Goal: Check status: Check status

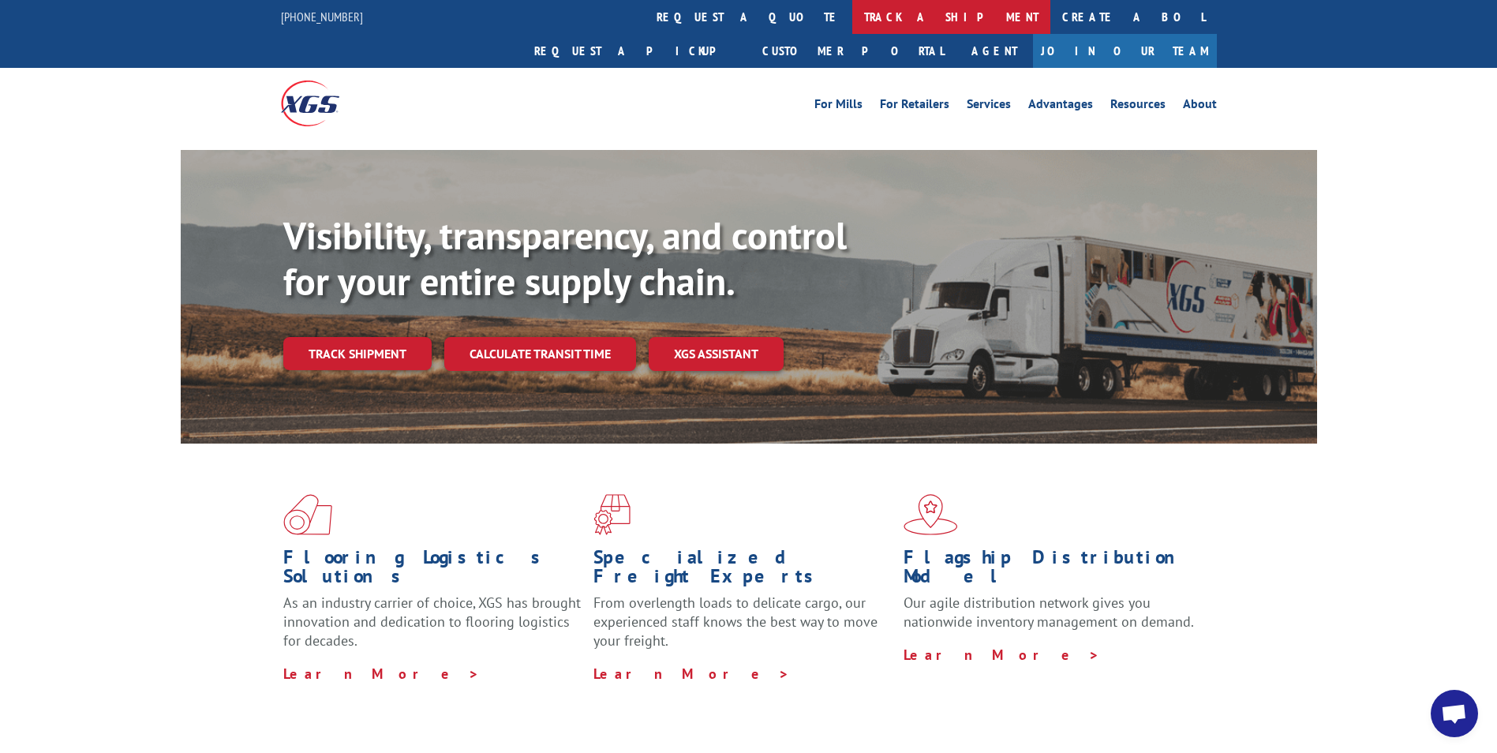
click at [852, 13] on link "track a shipment" at bounding box center [951, 17] width 198 height 34
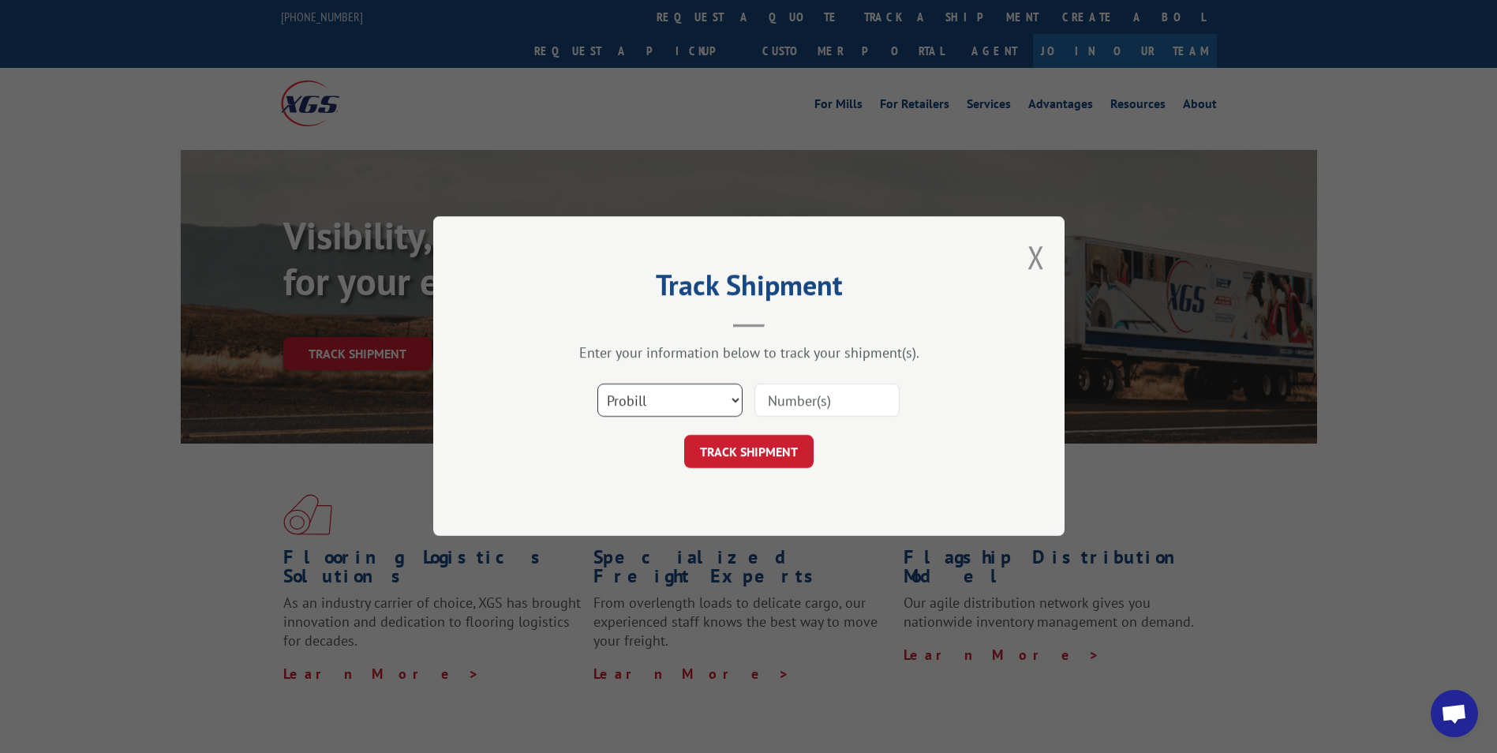
click at [737, 399] on select "Select category... Probill BOL PO" at bounding box center [669, 400] width 145 height 33
select select "bol"
click at [597, 384] on select "Select category... Probill BOL PO" at bounding box center [669, 400] width 145 height 33
click at [833, 402] on input at bounding box center [826, 400] width 145 height 33
type input "6100054345"
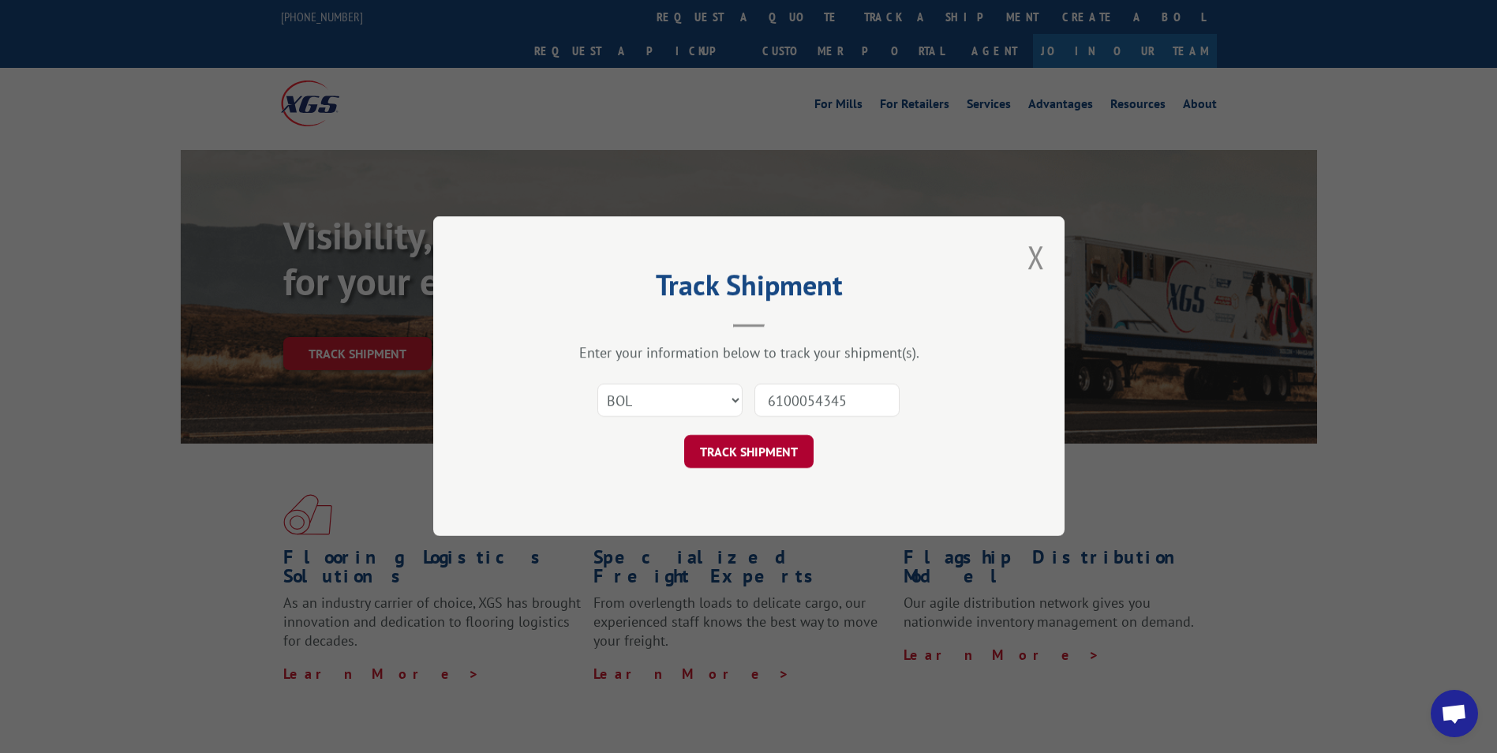
click at [712, 447] on button "TRACK SHIPMENT" at bounding box center [748, 452] width 129 height 33
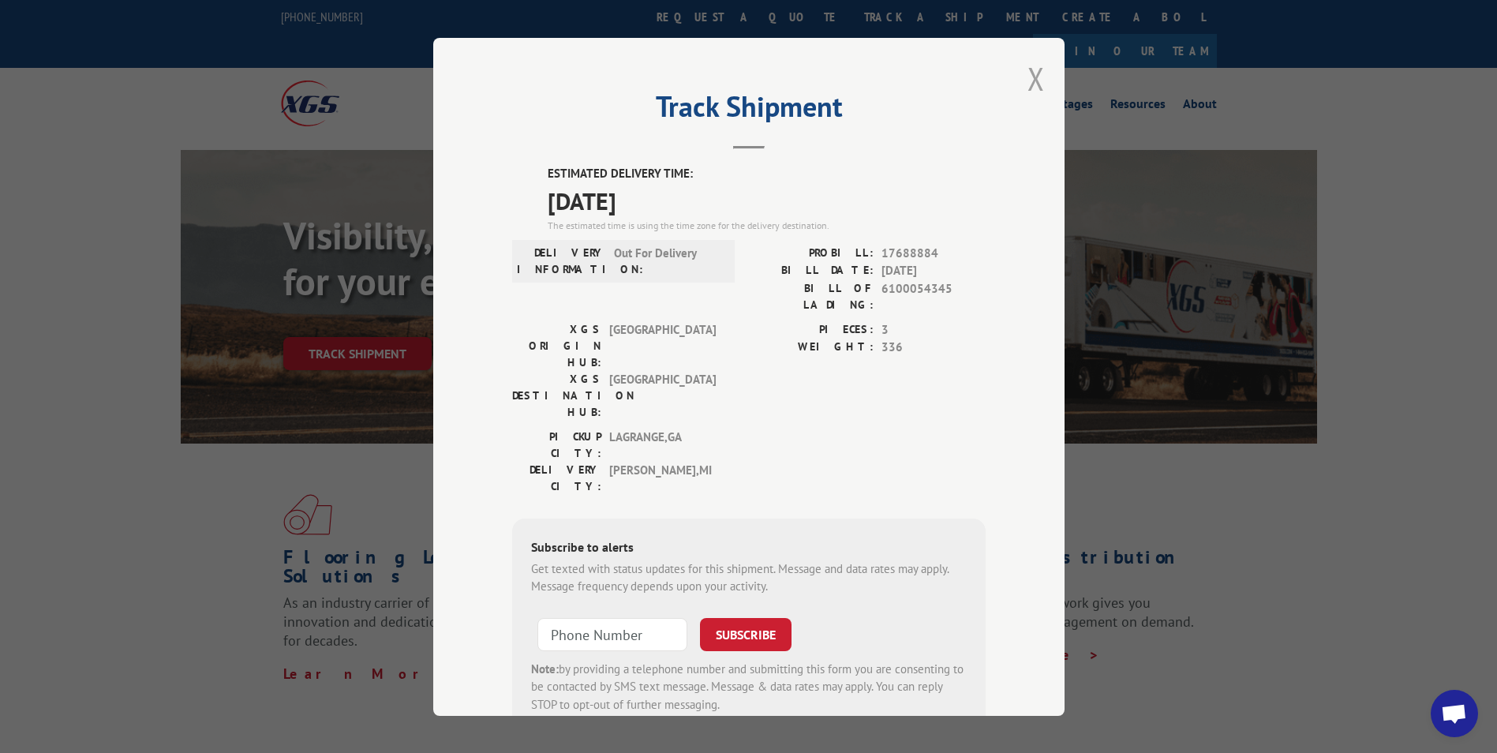
click at [1028, 84] on button "Close modal" at bounding box center [1036, 79] width 17 height 42
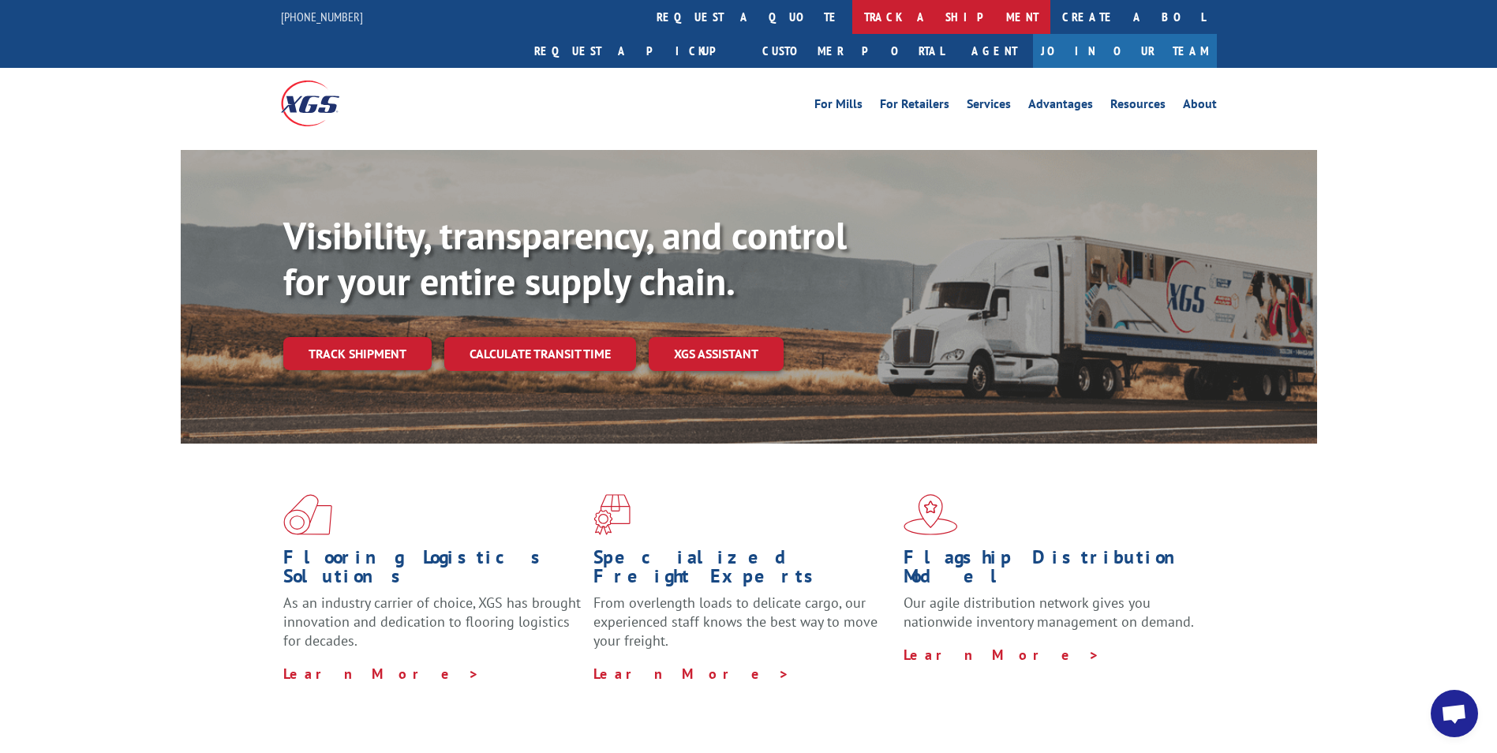
click at [852, 24] on link "track a shipment" at bounding box center [951, 17] width 198 height 34
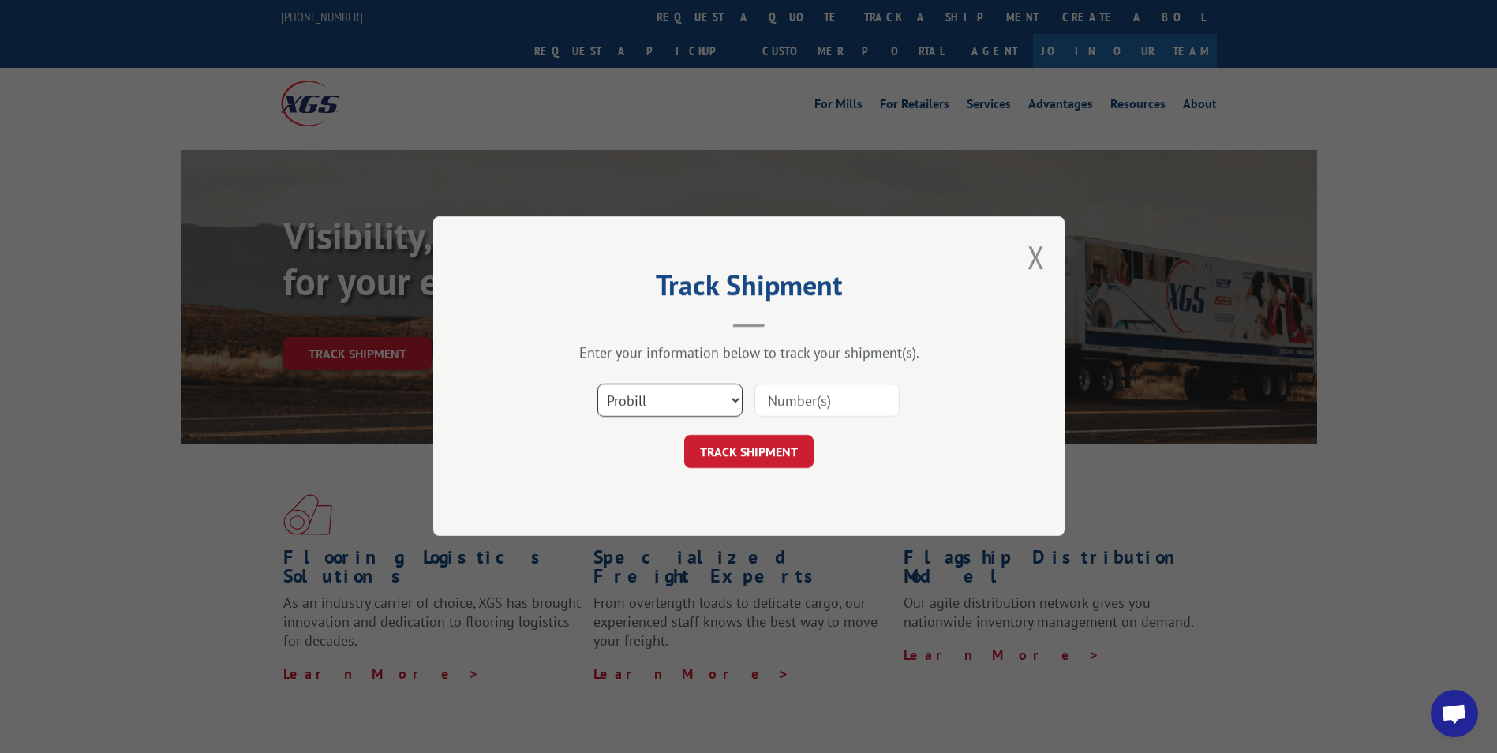
click at [732, 403] on select "Select category... Probill BOL PO" at bounding box center [669, 400] width 145 height 33
select select "bol"
click at [597, 384] on select "Select category... Probill BOL PO" at bounding box center [669, 400] width 145 height 33
click at [781, 402] on input at bounding box center [826, 400] width 145 height 33
type input "2877008"
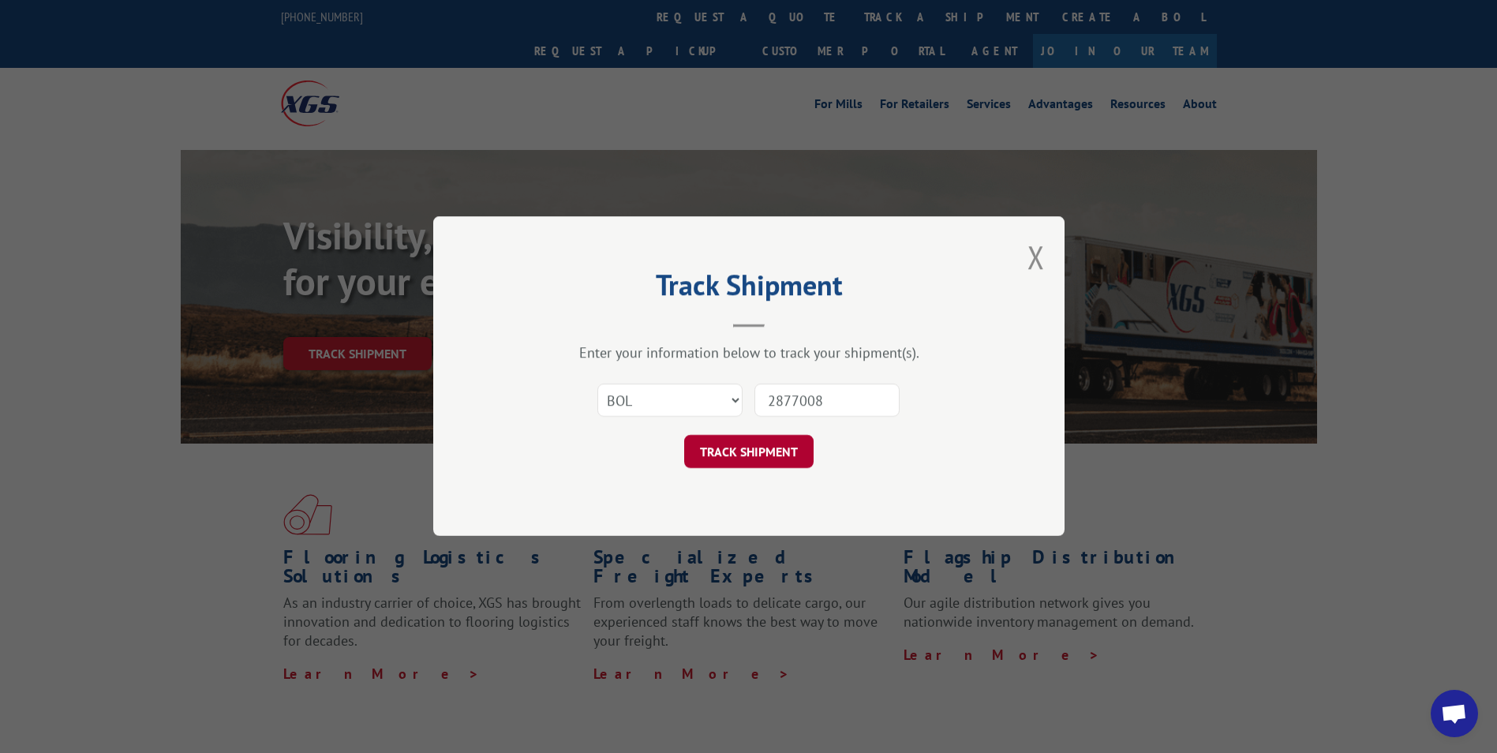
click at [733, 452] on button "TRACK SHIPMENT" at bounding box center [748, 452] width 129 height 33
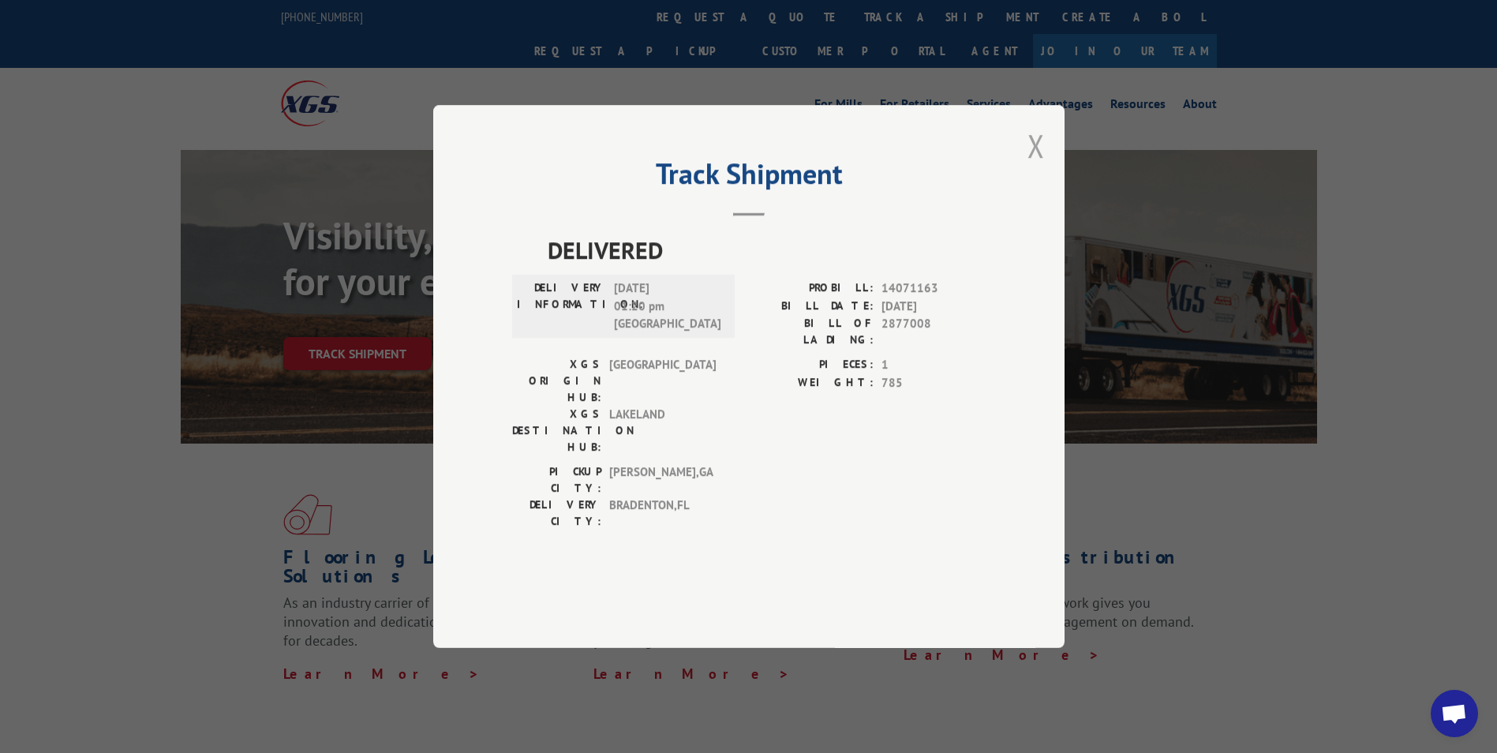
click at [1038, 167] on button "Close modal" at bounding box center [1036, 146] width 17 height 42
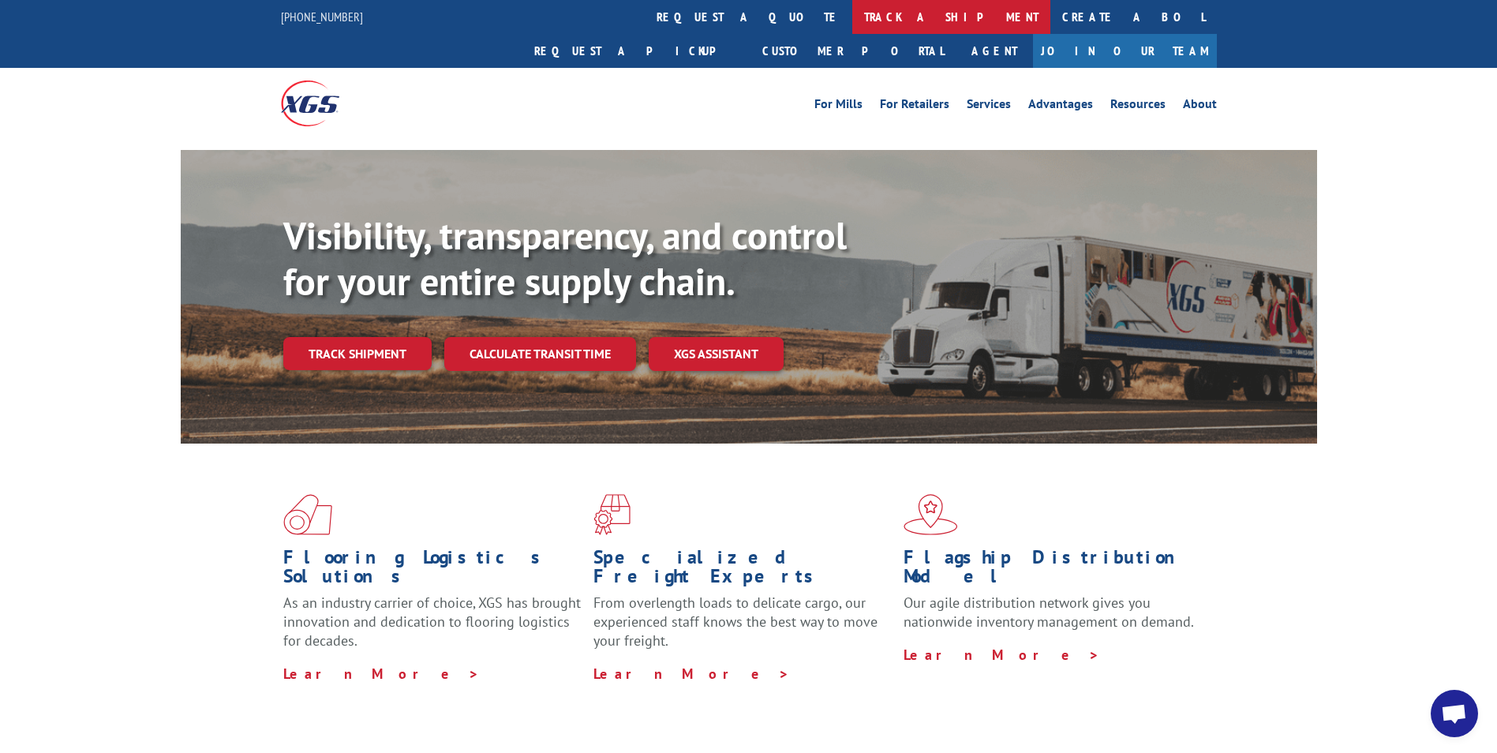
click at [852, 16] on link "track a shipment" at bounding box center [951, 17] width 198 height 34
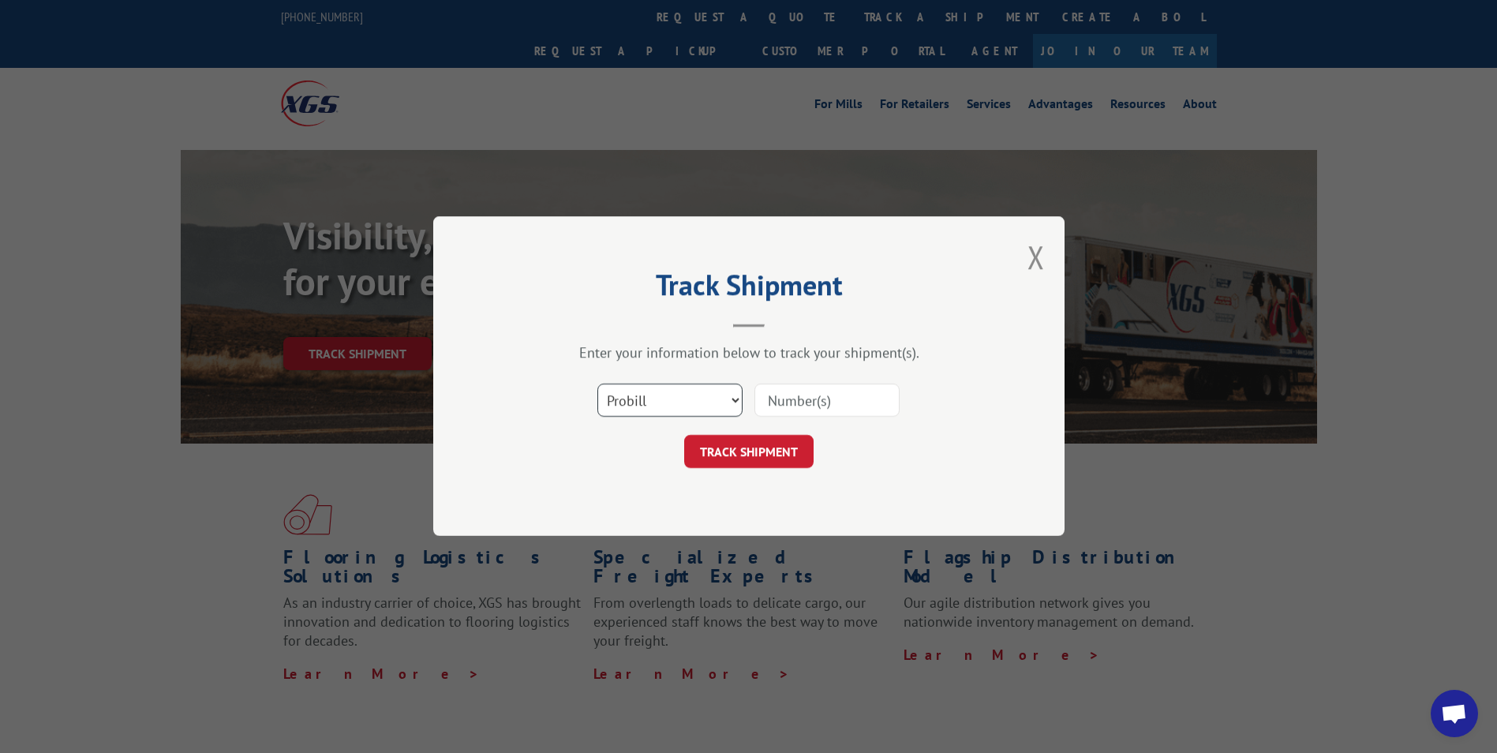
click at [733, 395] on select "Select category... Probill BOL PO" at bounding box center [669, 400] width 145 height 33
click at [597, 384] on select "Select category... Probill BOL PO" at bounding box center [669, 400] width 145 height 33
click at [795, 392] on input at bounding box center [826, 400] width 145 height 33
click at [736, 401] on select "Select category... Probill BOL PO" at bounding box center [669, 400] width 145 height 33
select select "probill"
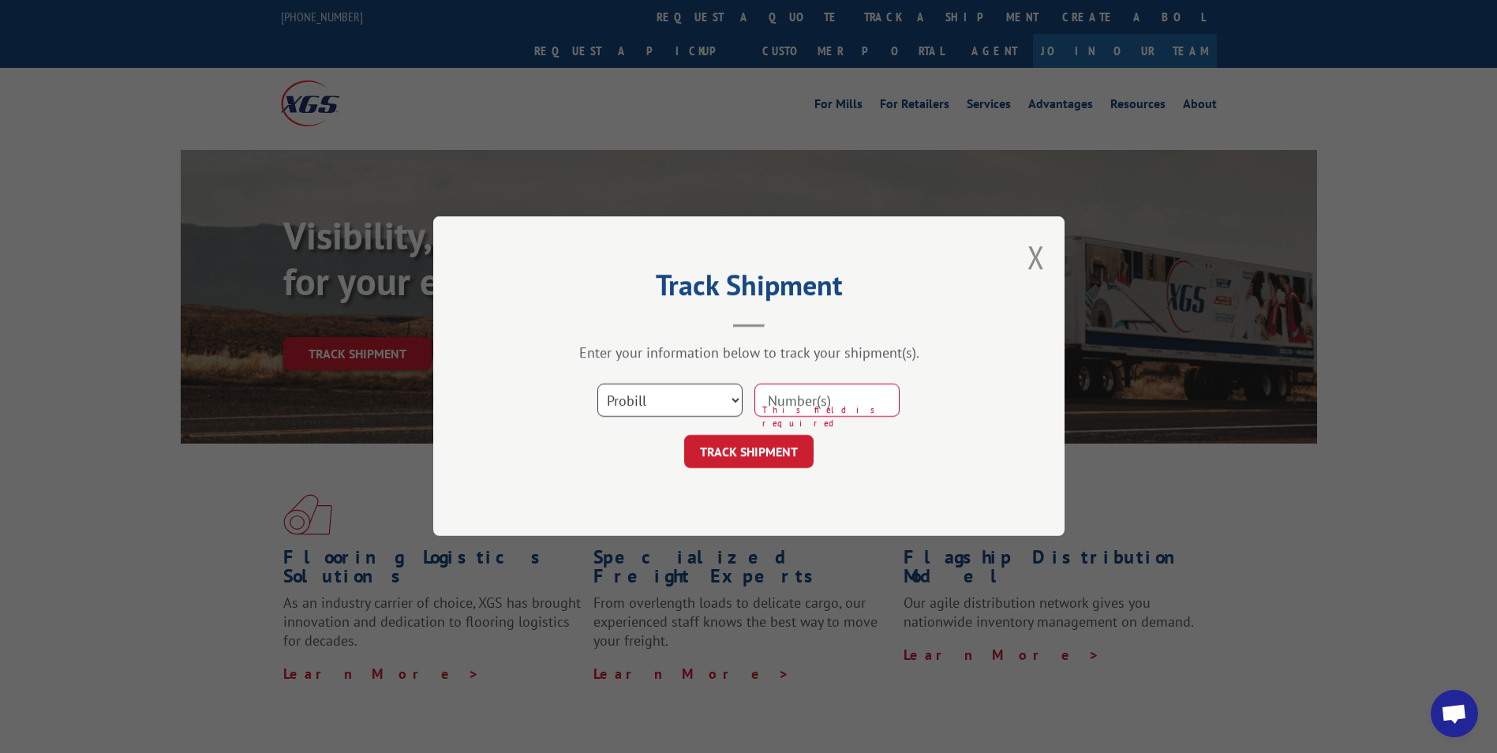
click at [597, 384] on select "Select category... Probill BOL PO" at bounding box center [669, 400] width 145 height 33
click at [780, 398] on input at bounding box center [826, 400] width 145 height 33
type input "2877008"
click at [756, 447] on button "TRACK SHIPMENT" at bounding box center [748, 452] width 129 height 33
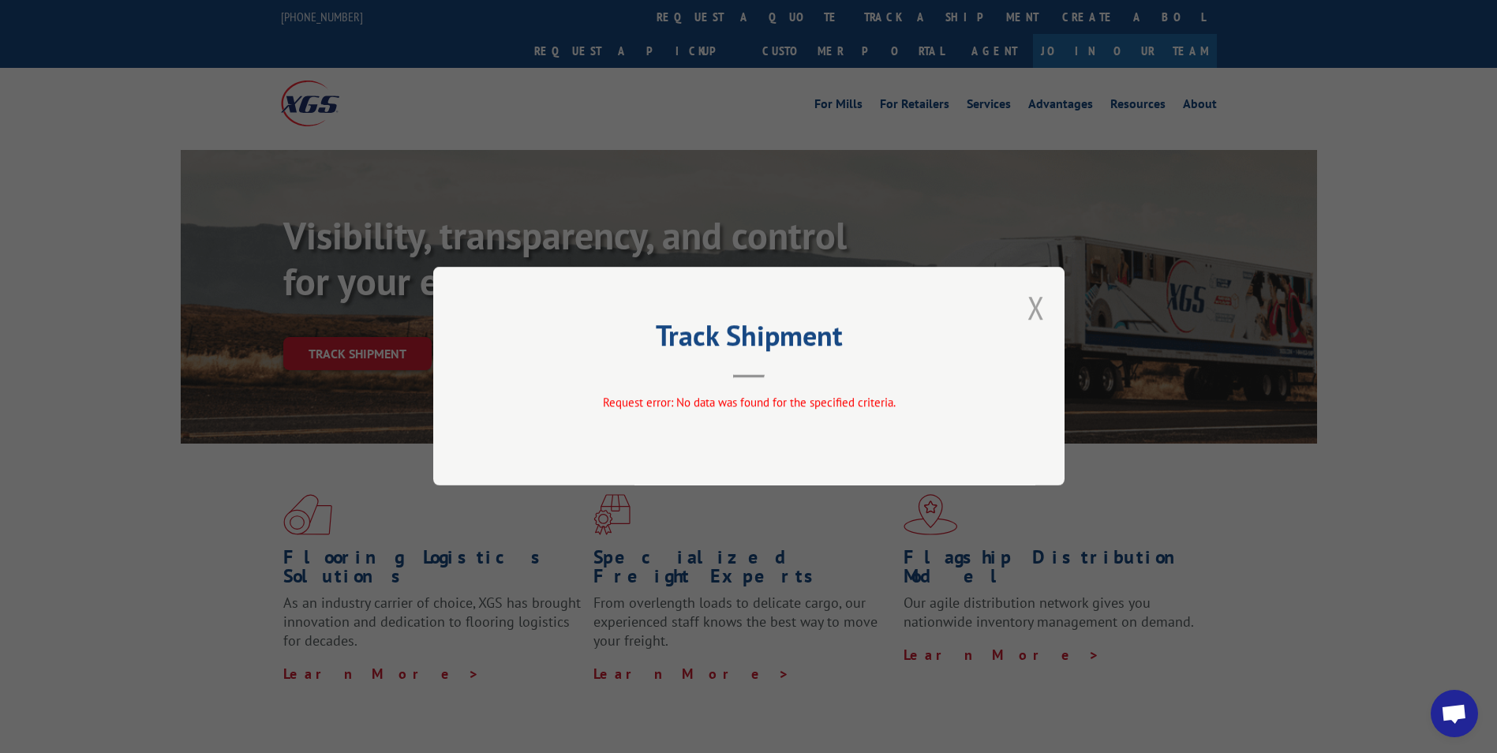
click at [1028, 316] on button "Close modal" at bounding box center [1036, 307] width 17 height 42
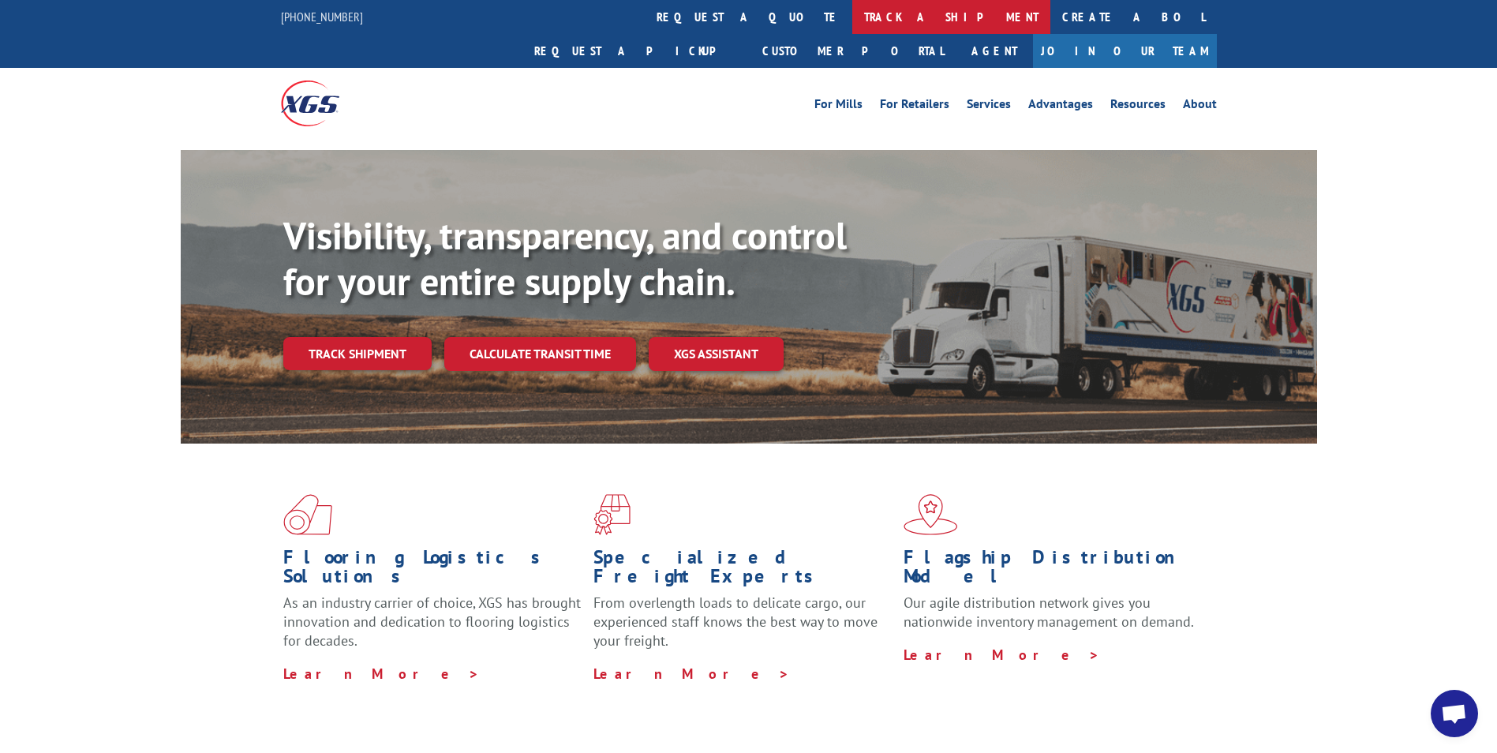
click at [852, 19] on link "track a shipment" at bounding box center [951, 17] width 198 height 34
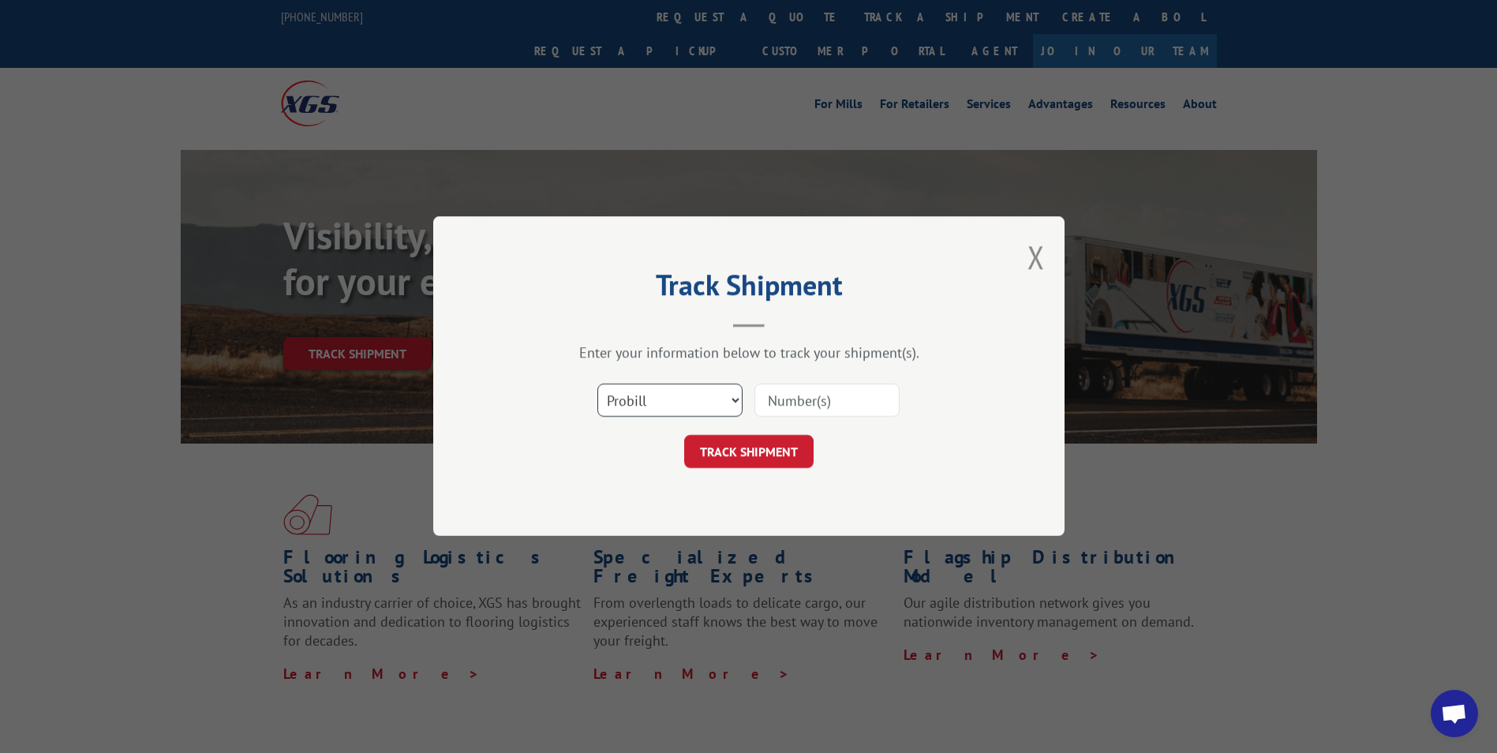
click at [736, 409] on select "Select category... Probill BOL PO" at bounding box center [669, 400] width 145 height 33
select select "bol"
click at [597, 384] on select "Select category... Probill BOL PO" at bounding box center [669, 400] width 145 height 33
click at [792, 402] on input at bounding box center [826, 400] width 145 height 33
type input "2877008"
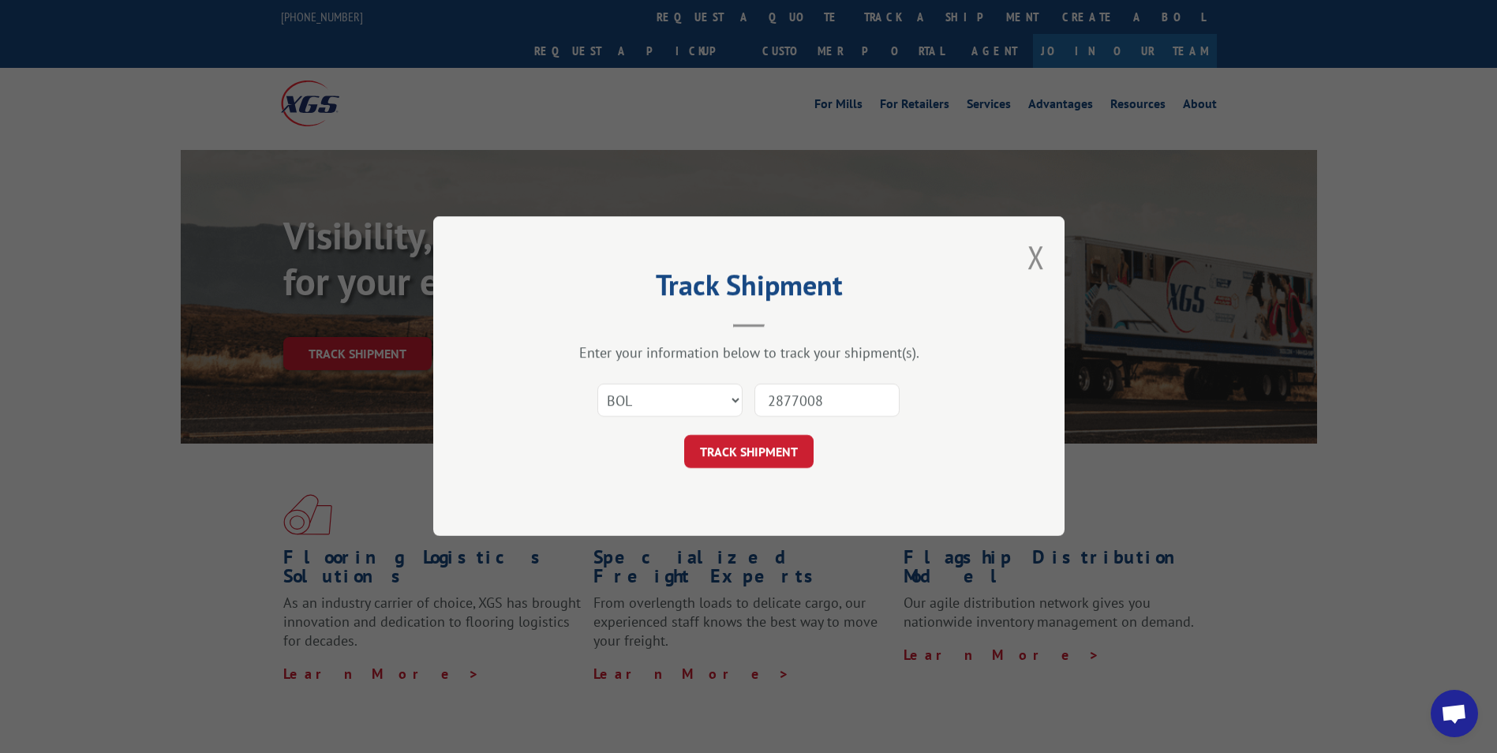
click at [747, 446] on button "TRACK SHIPMENT" at bounding box center [748, 452] width 129 height 33
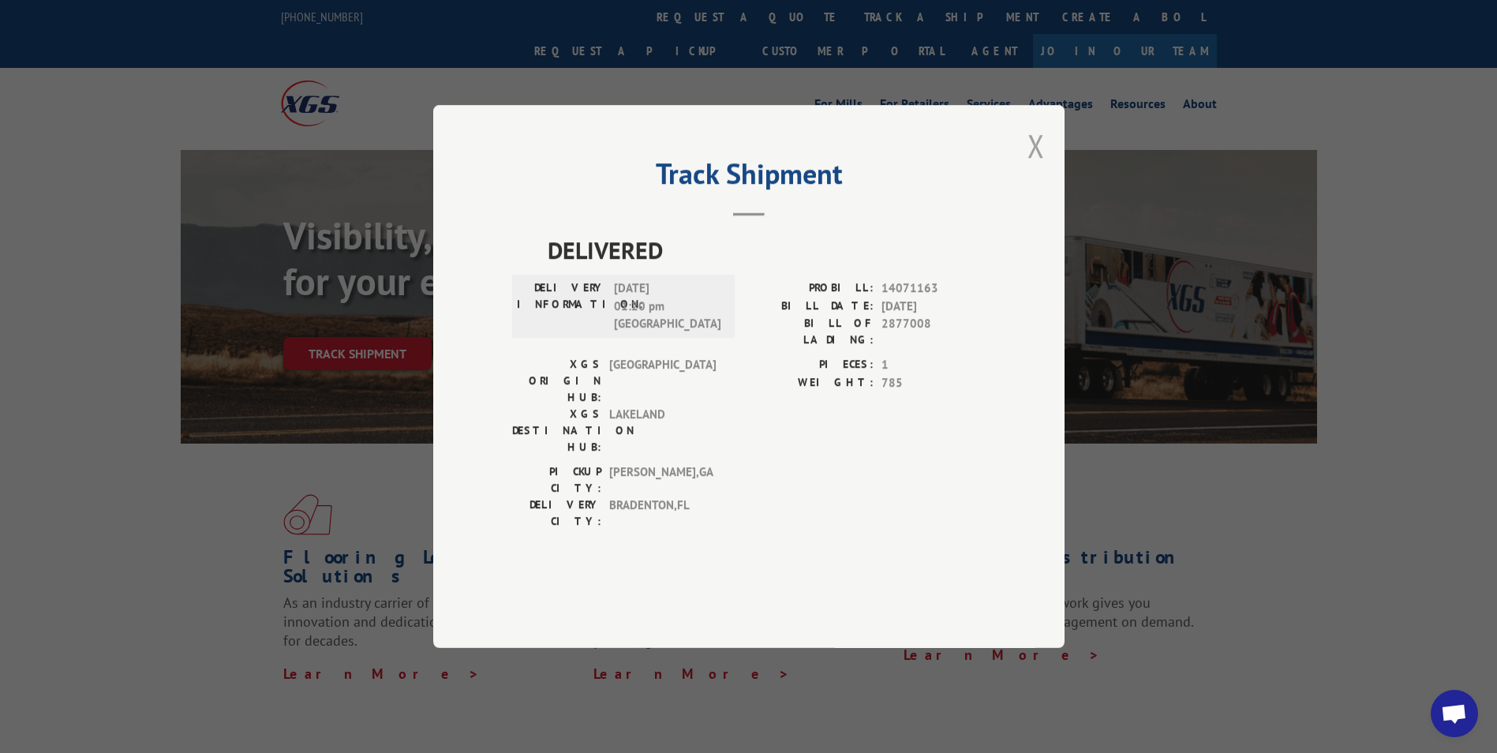
click at [1037, 167] on button "Close modal" at bounding box center [1036, 146] width 17 height 42
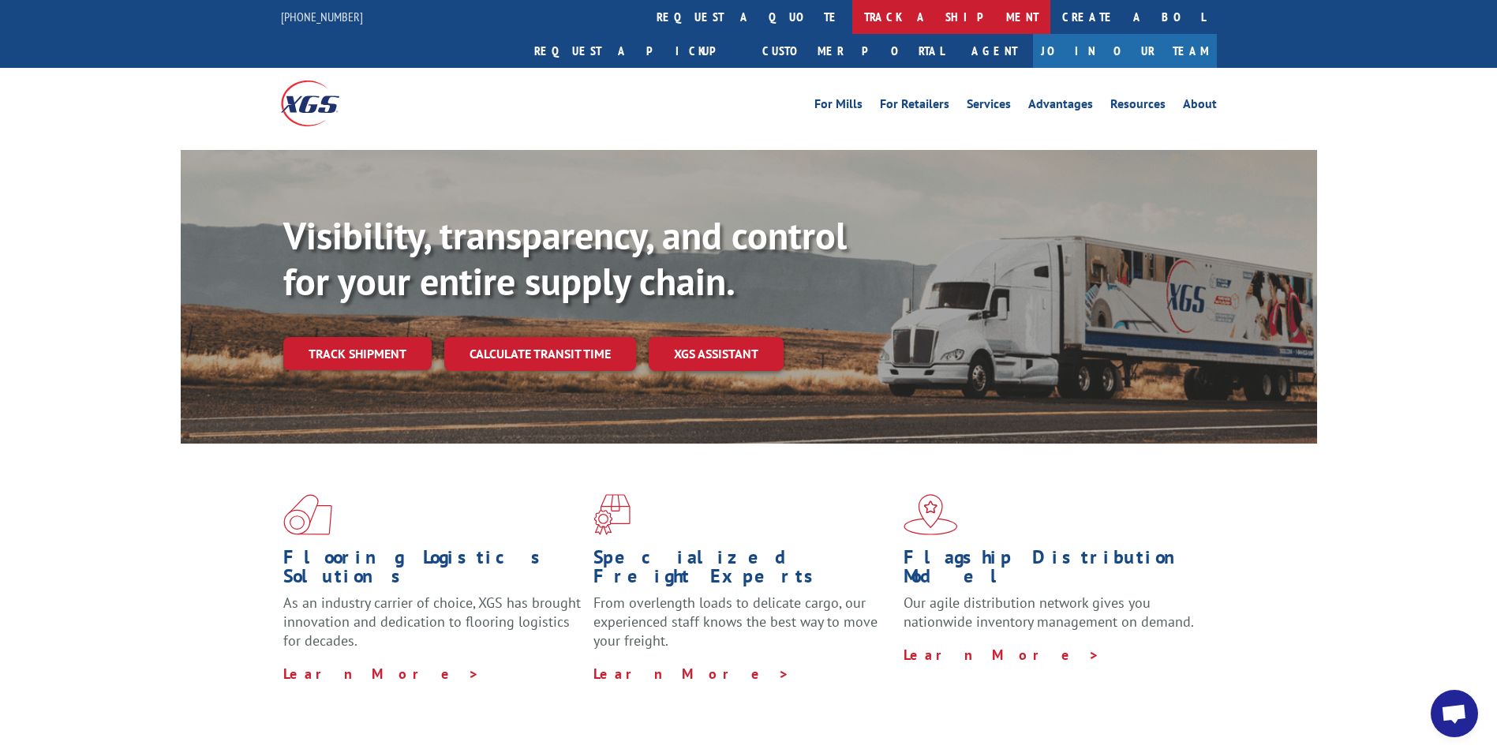
click at [852, 22] on link "track a shipment" at bounding box center [951, 17] width 198 height 34
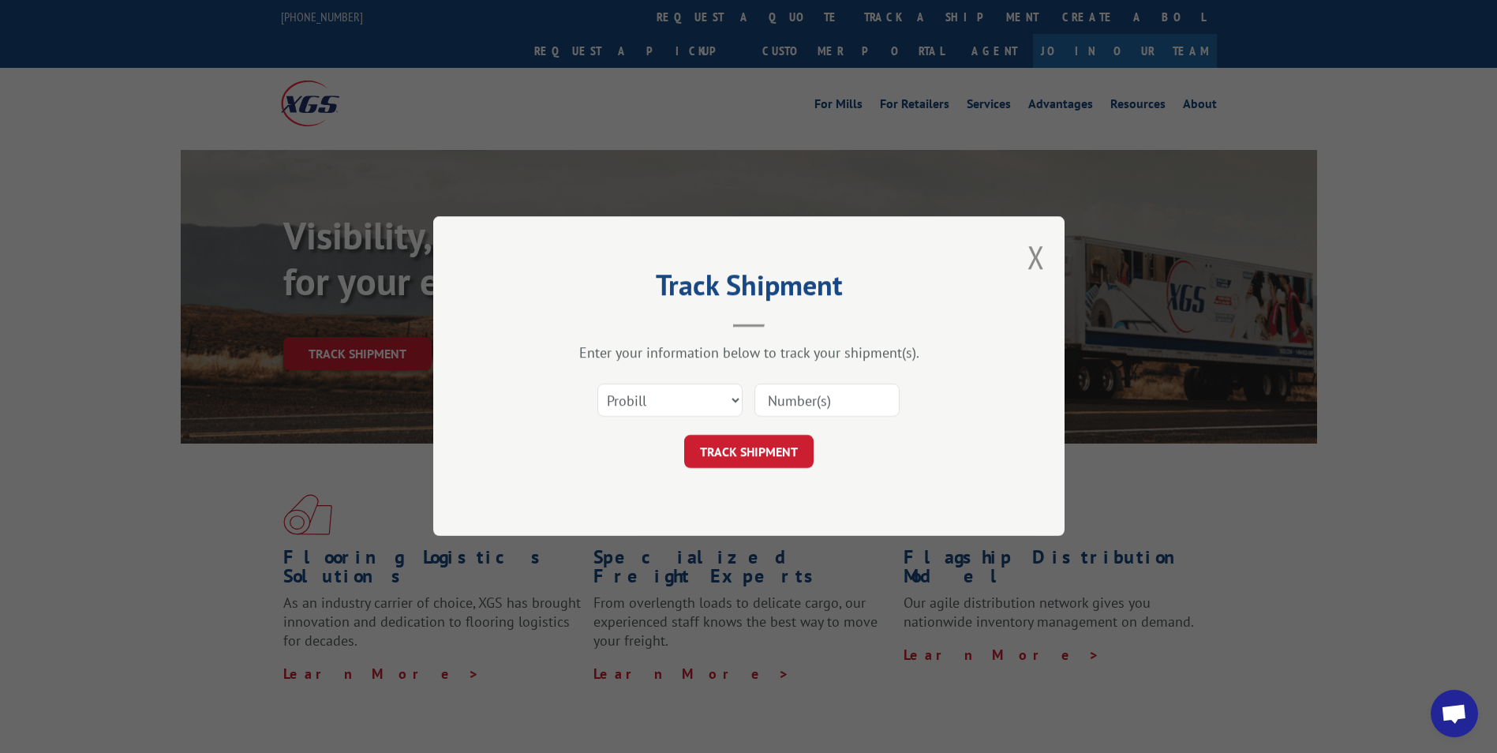
click at [819, 391] on input at bounding box center [826, 400] width 145 height 33
type input "2877008"
click at [769, 454] on button "TRACK SHIPMENT" at bounding box center [748, 452] width 129 height 33
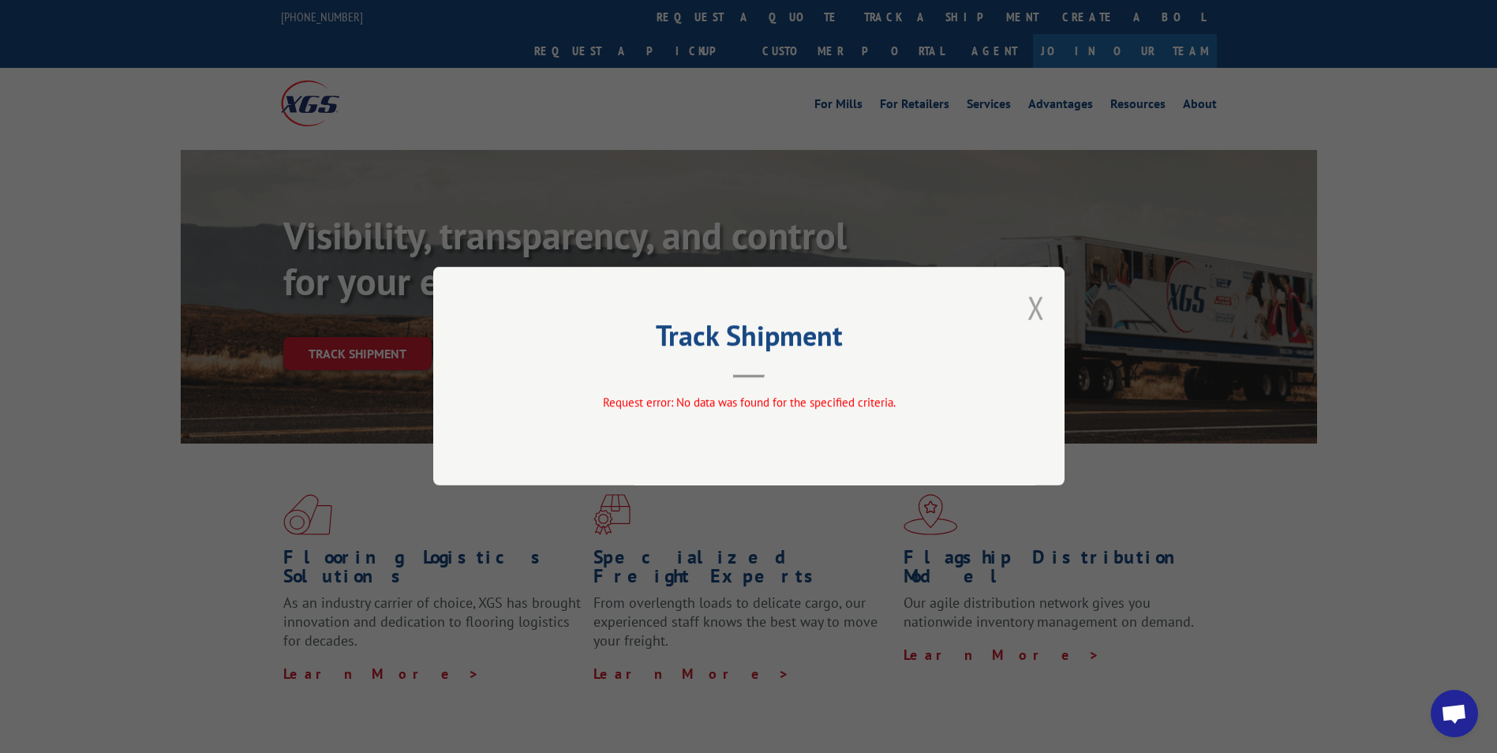
click at [1040, 310] on button "Close modal" at bounding box center [1036, 307] width 17 height 42
